Goal: Information Seeking & Learning: Learn about a topic

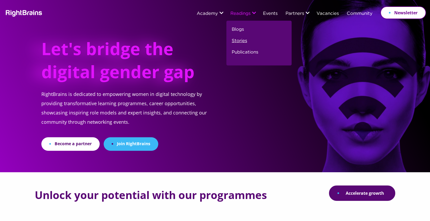
click at [236, 41] on link "Stories" at bounding box center [239, 42] width 15 height 11
